Goal: Task Accomplishment & Management: Use online tool/utility

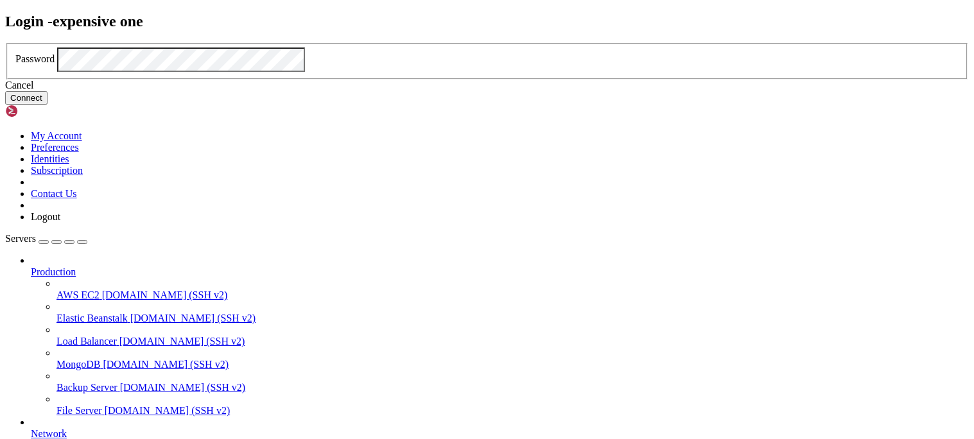
click button "Connect" at bounding box center [26, 97] width 42 height 13
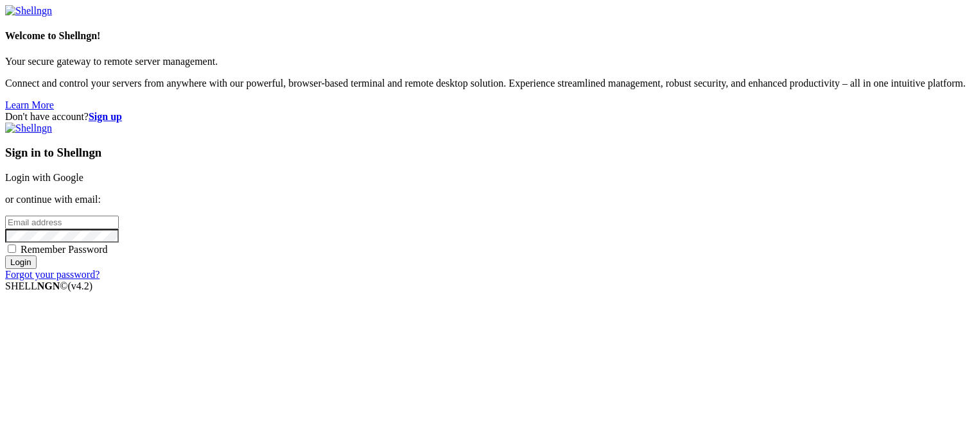
type input "root"
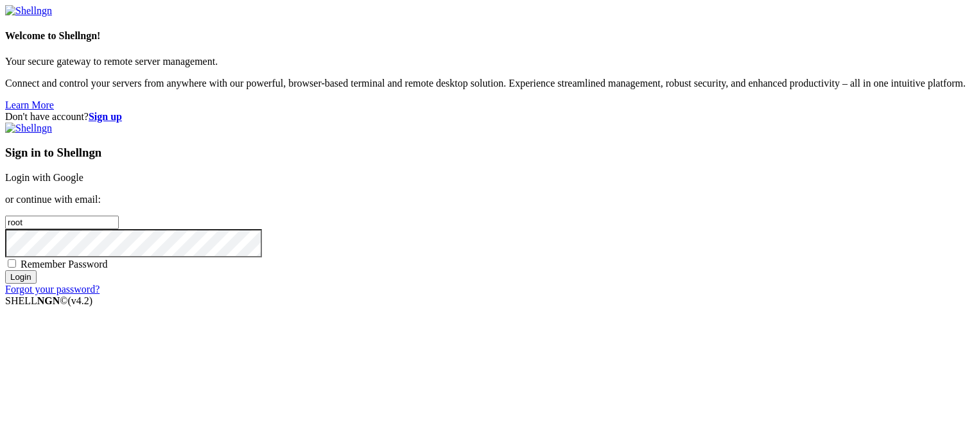
click at [608, 194] on p "or continue with email:" at bounding box center [486, 200] width 963 height 12
click at [587, 194] on p "or continue with email:" at bounding box center [486, 200] width 963 height 12
click at [83, 172] on link "Login with Google" at bounding box center [44, 177] width 78 height 11
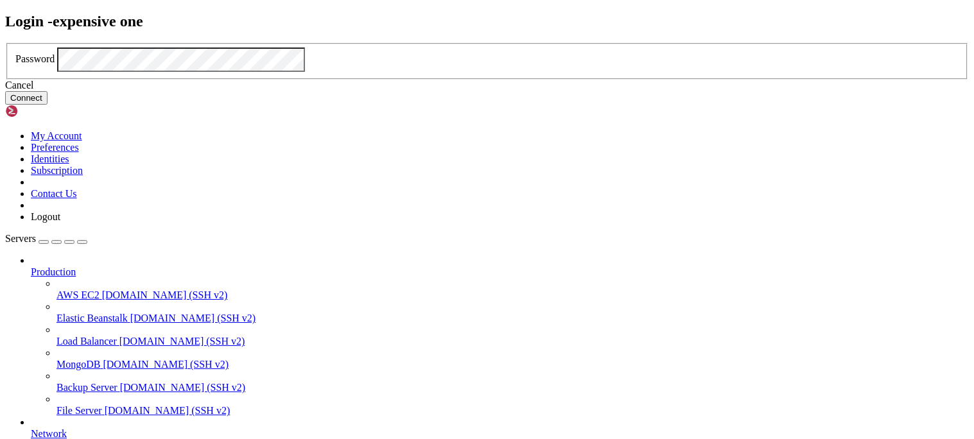
click button "Connect" at bounding box center [26, 97] width 42 height 13
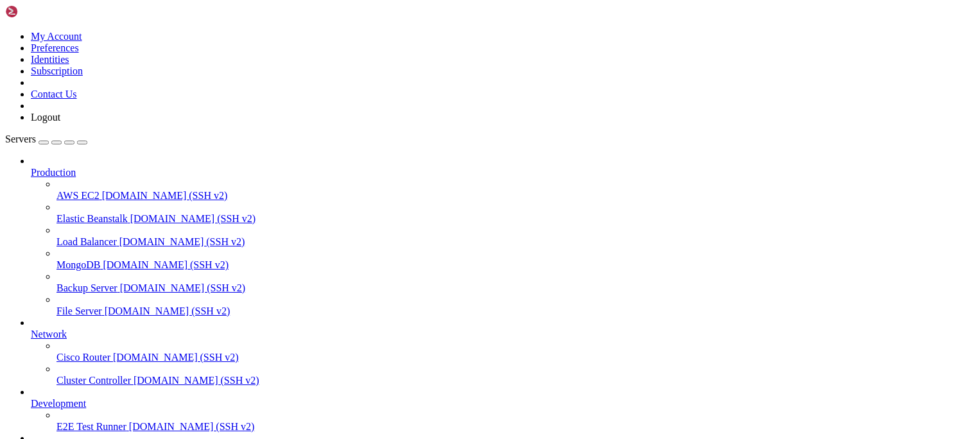
drag, startPoint x: 322, startPoint y: 838, endPoint x: 94, endPoint y: 818, distance: 228.7
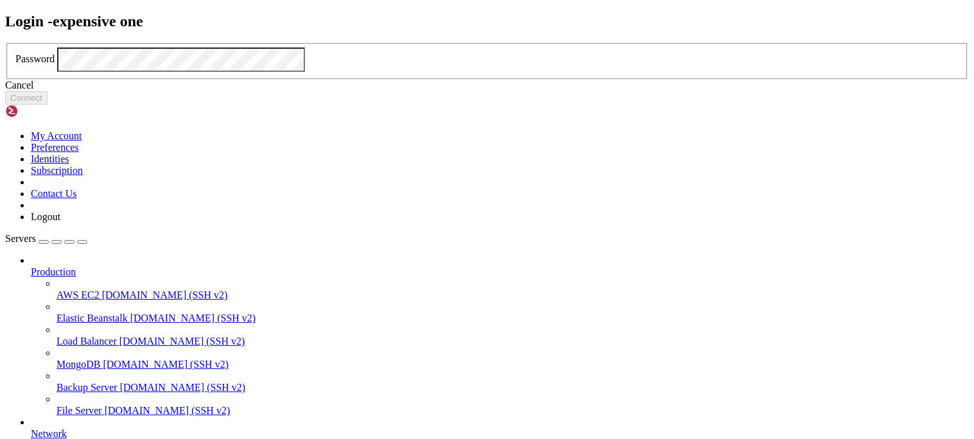
click at [472, 91] on div "Cancel" at bounding box center [486, 86] width 963 height 12
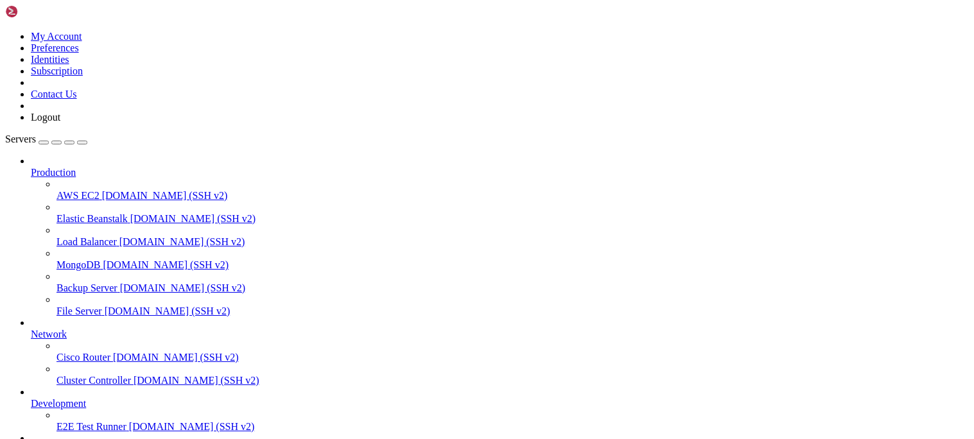
scroll to position [78, 0]
click at [44, 142] on div "button" at bounding box center [44, 142] width 0 height 0
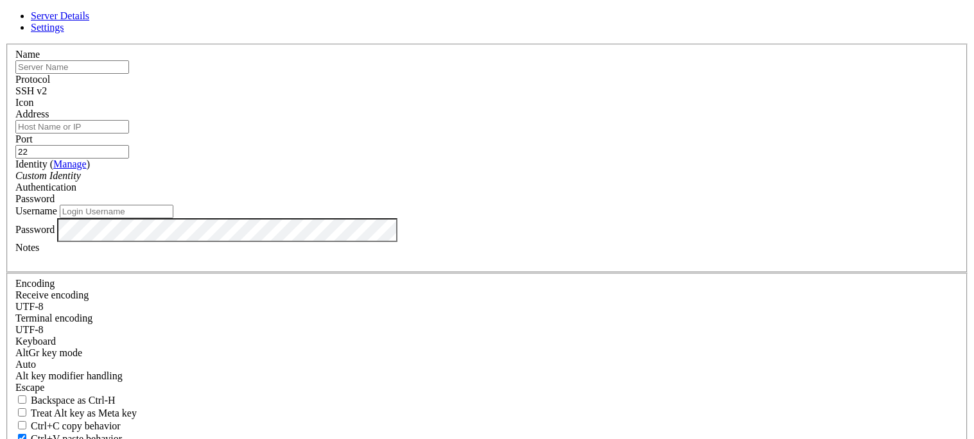
type input "root"
click at [129, 74] on input "text" at bounding box center [72, 66] width 114 height 13
type input "arc-n"
click at [129, 133] on input "Address" at bounding box center [72, 126] width 114 height 13
paste input "[TECHNICAL_ID]"
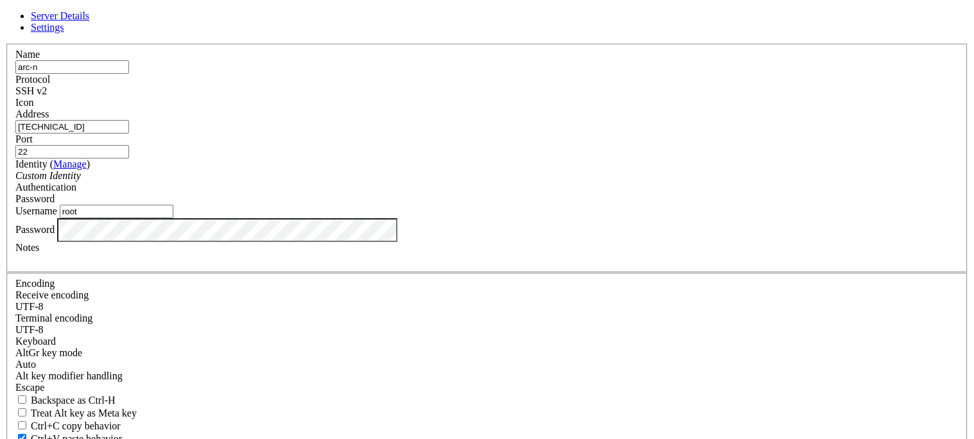
click at [129, 133] on input "[TECHNICAL_ID]" at bounding box center [72, 126] width 114 height 13
type input "[TECHNICAL_ID]"
click at [252, 271] on div "Server Details Settings Name arc-n Protocol SSH v2 Icon" at bounding box center [486, 275] width 963 height 530
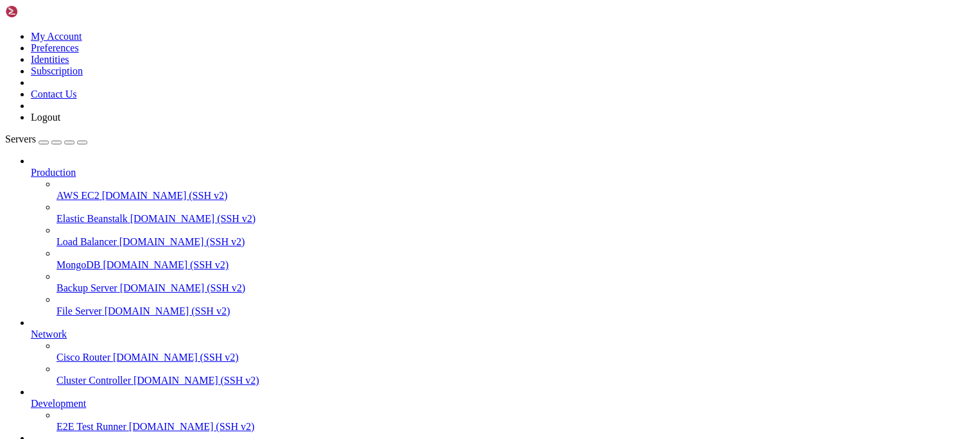
scroll to position [112, 0]
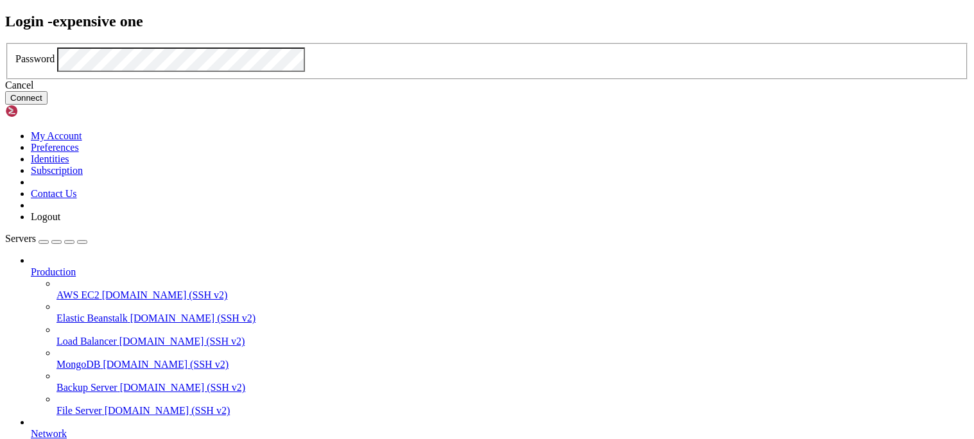
click button "Connect" at bounding box center [26, 97] width 42 height 13
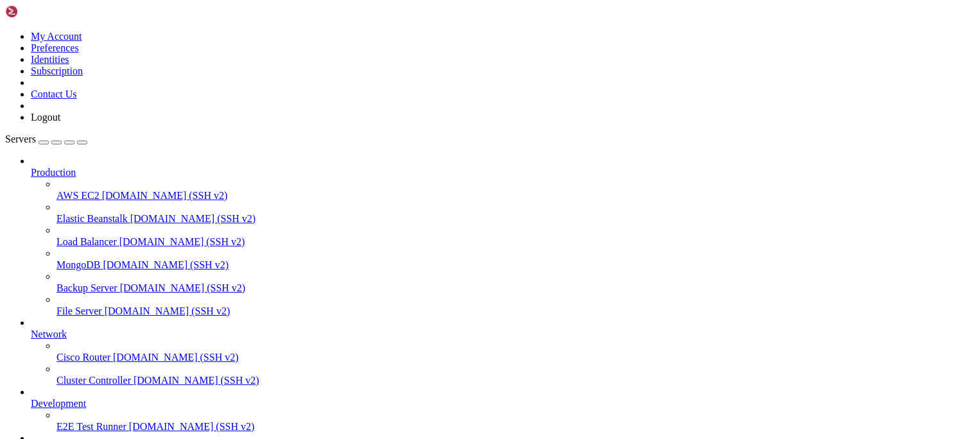
drag, startPoint x: 255, startPoint y: 1284, endPoint x: 12, endPoint y: 1101, distance: 304.8
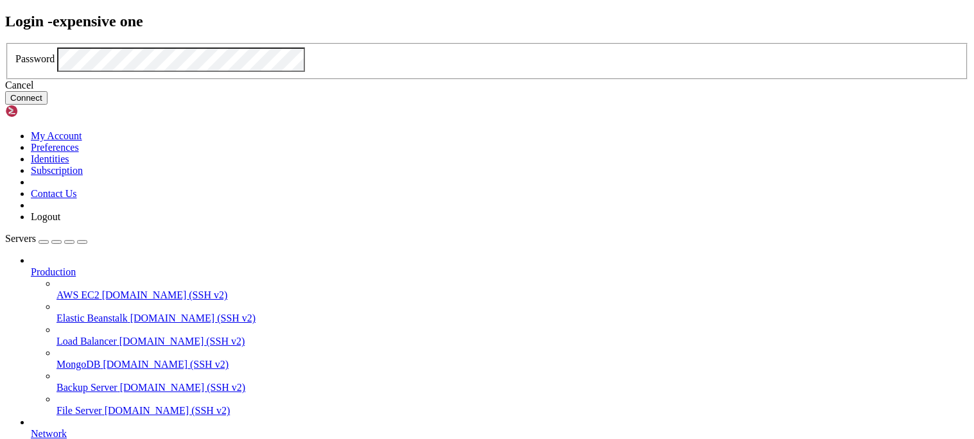
click button "Connect" at bounding box center [26, 97] width 42 height 13
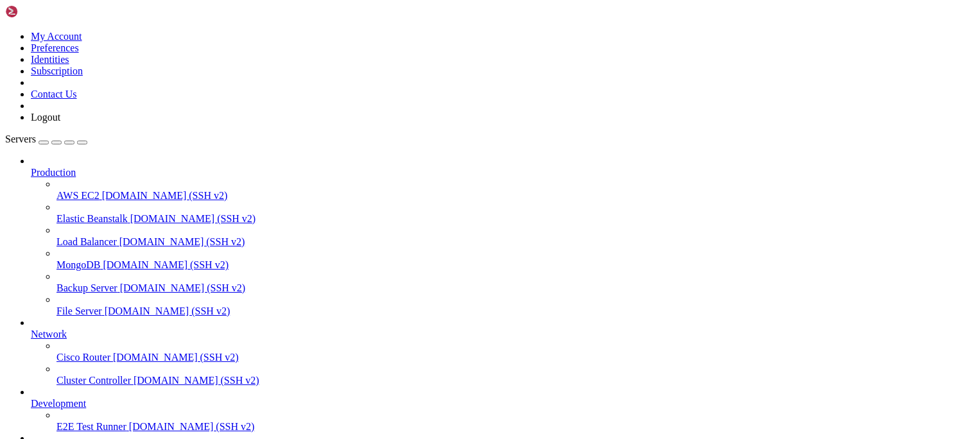
scroll to position [0, 0]
drag, startPoint x: 254, startPoint y: 1285, endPoint x: 10, endPoint y: 1103, distance: 304.4
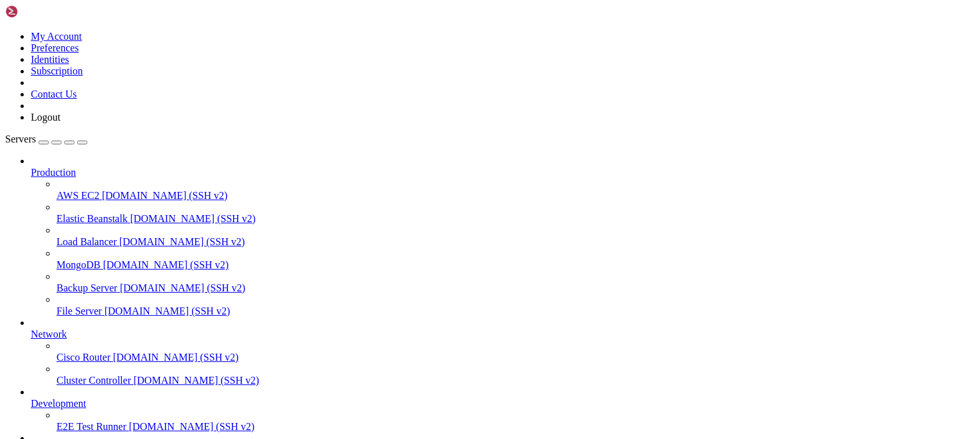
type input "/root/mitm"
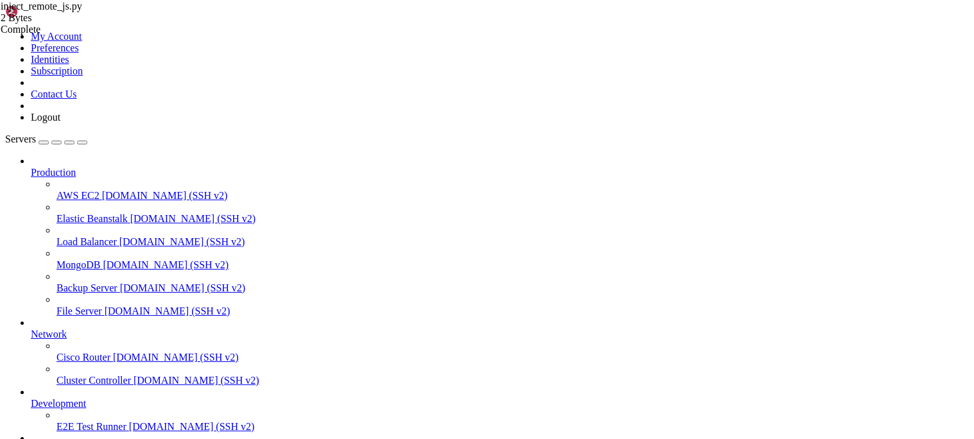
type textarea "."
type textarea "# super_debug_inject.py (edited safe-test version)"
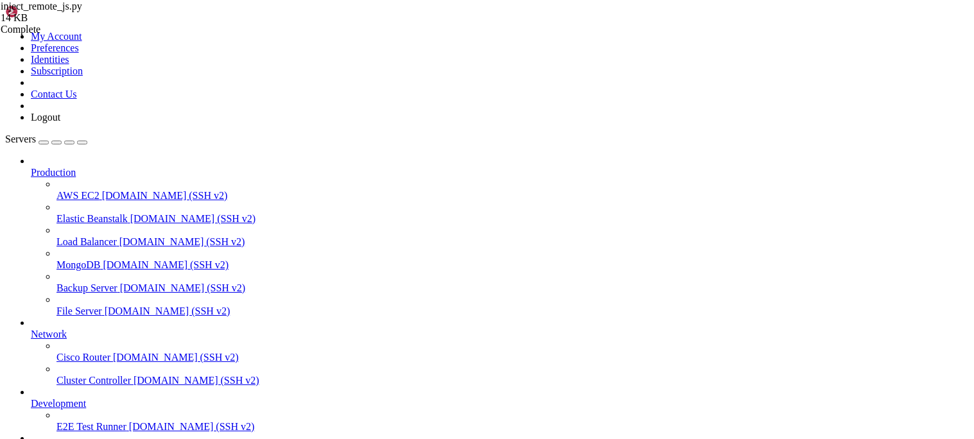
type input "/root/mitm"
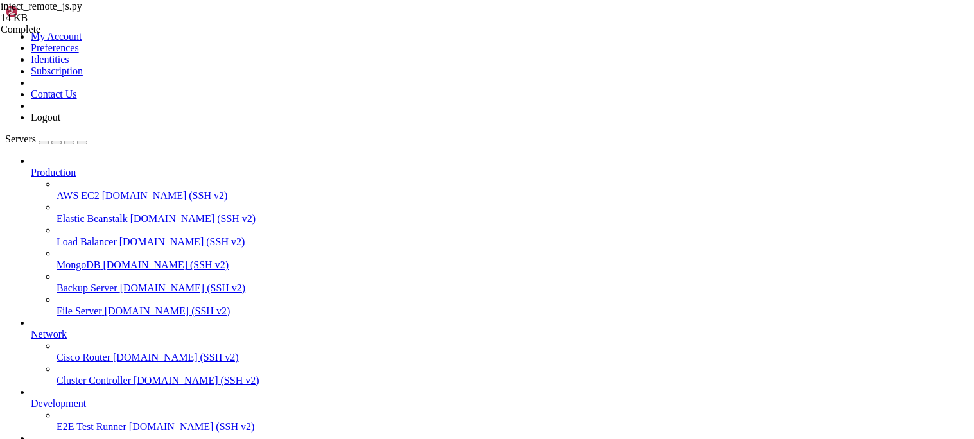
type textarea "."
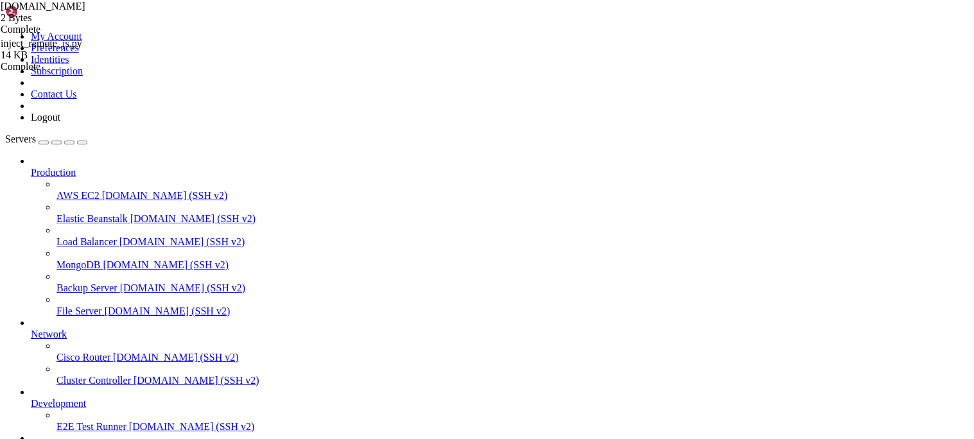
paste textarea "docker run -d --name mitmproxy --restart=always -p 0.0.0.0:6767:6767 -p 0.0.0.0…"
type textarea "docker run -d --name mitmproxy --restart=always -p 0.0.0.0:6767:6767 -p 0.0.0.0…"
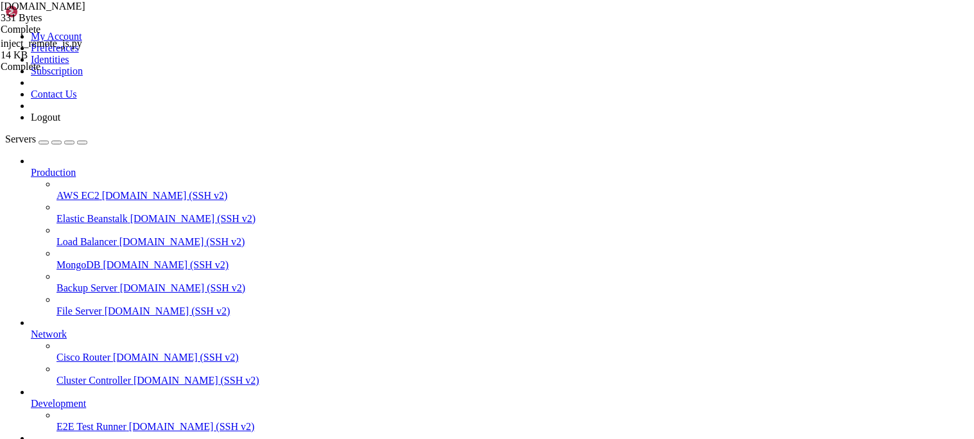
scroll to position [1178, 0]
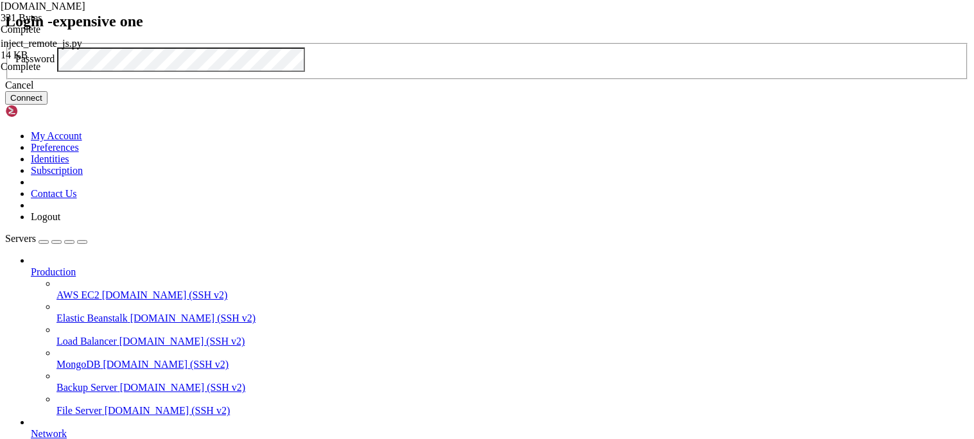
click button "Connect" at bounding box center [26, 97] width 42 height 13
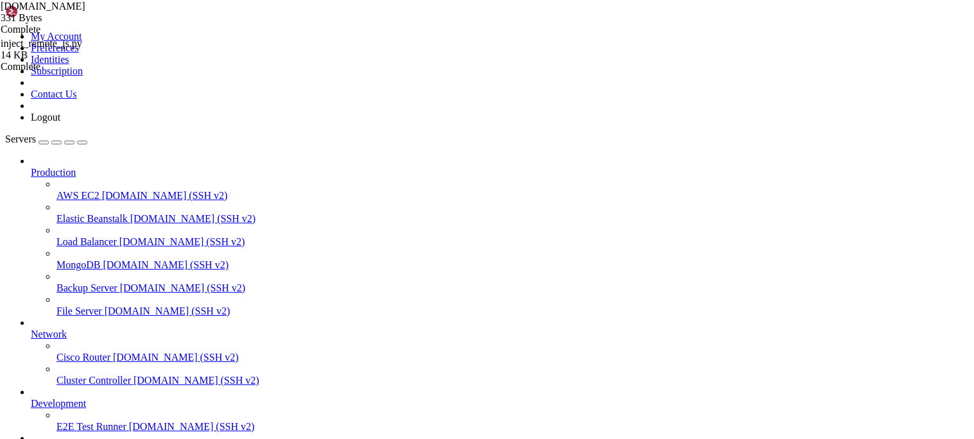
scroll to position [3396, 0]
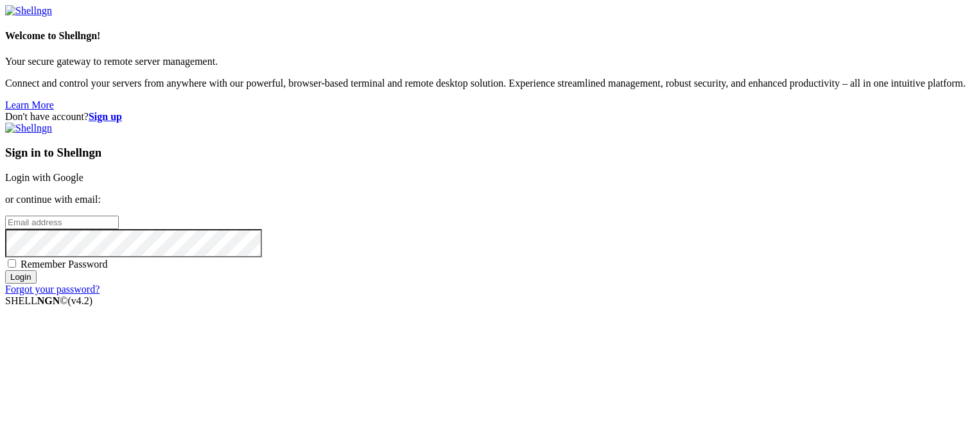
type input "root"
click at [968, 262] on div "Don't have account? Sign up Sign in to Shellngn Login with Google or continue w…" at bounding box center [486, 203] width 963 height 184
click at [83, 172] on link "Login with Google" at bounding box center [44, 177] width 78 height 11
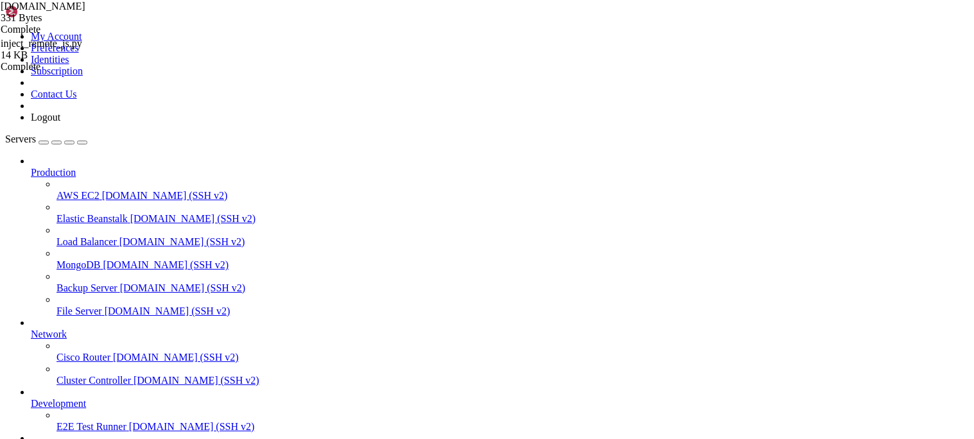
scroll to position [3396, 0]
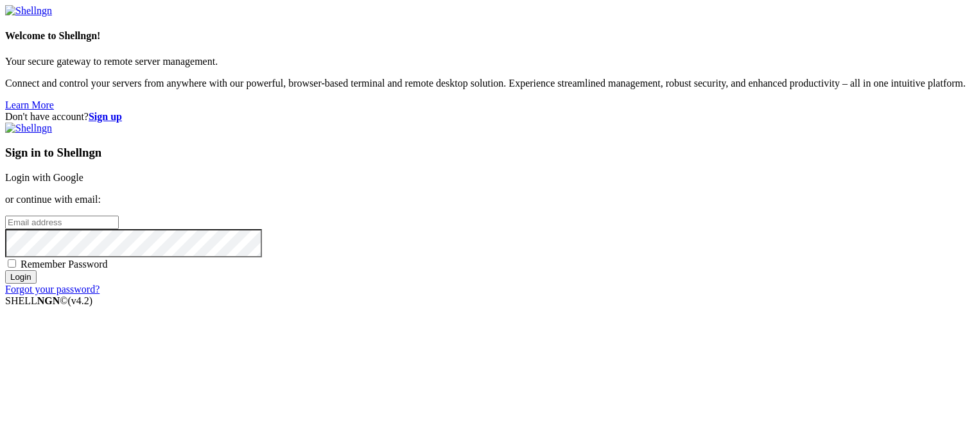
type input "root"
click at [533, 132] on div "Sign in to Shellngn Login with Google or continue with email: root Remember Pas…" at bounding box center [486, 209] width 963 height 173
click at [83, 172] on link "Login with Google" at bounding box center [44, 177] width 78 height 11
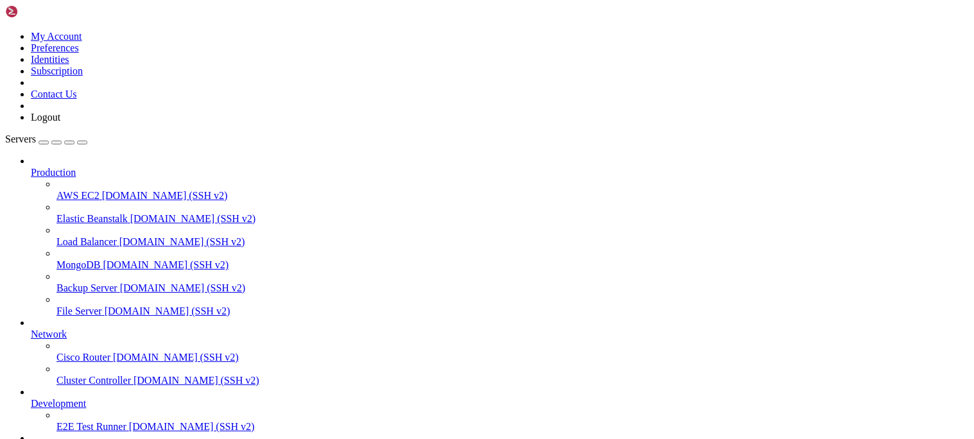
scroll to position [112, 0]
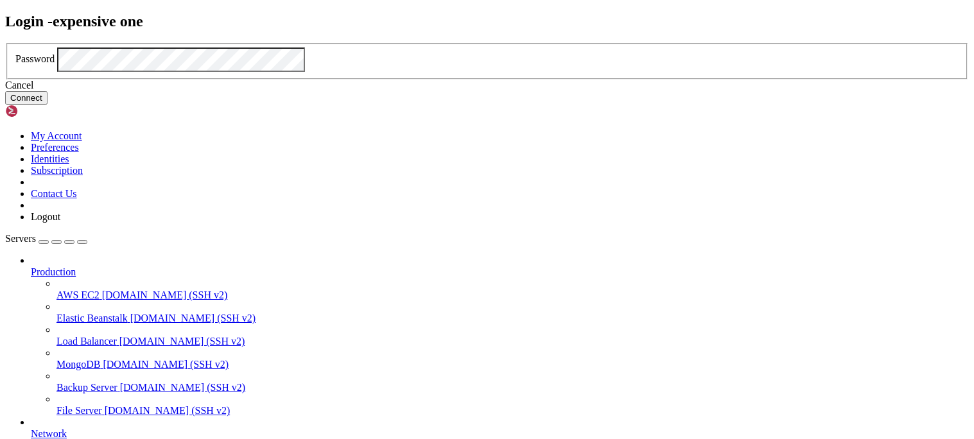
click button "Connect" at bounding box center [26, 97] width 42 height 13
